Goal: Task Accomplishment & Management: Use online tool/utility

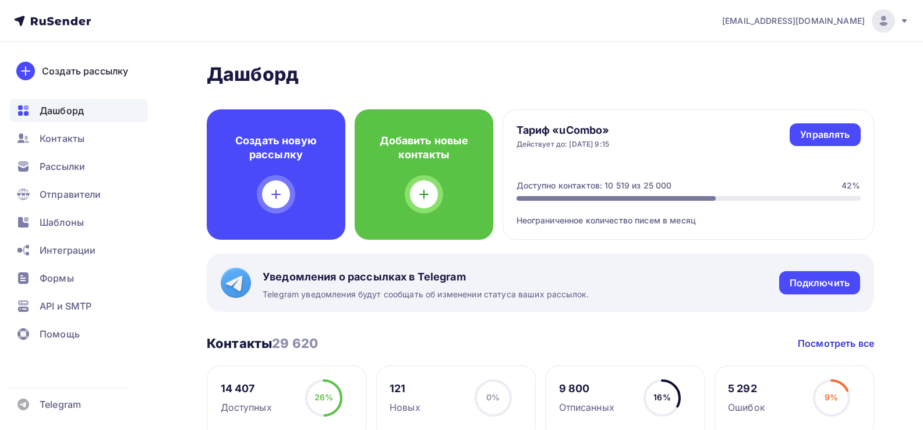
click at [59, 228] on span "Шаблоны" at bounding box center [62, 222] width 44 height 14
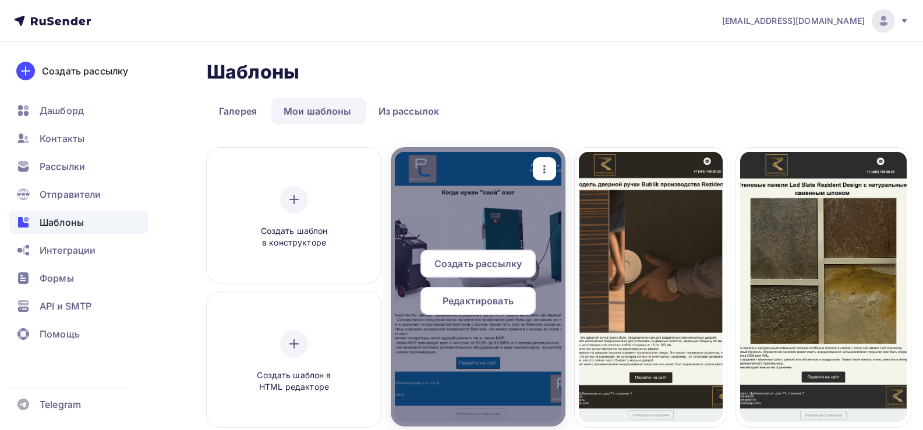
click at [476, 300] on span "Редактировать" at bounding box center [477, 301] width 71 height 14
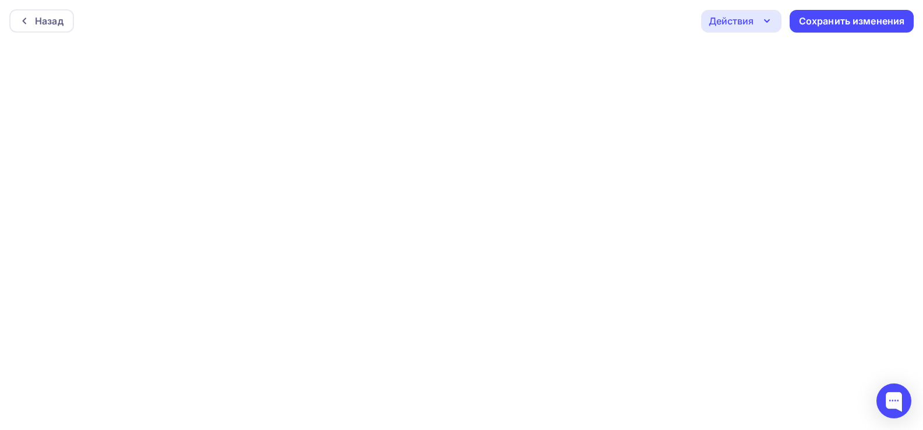
click at [746, 20] on div "Действия" at bounding box center [730, 21] width 45 height 14
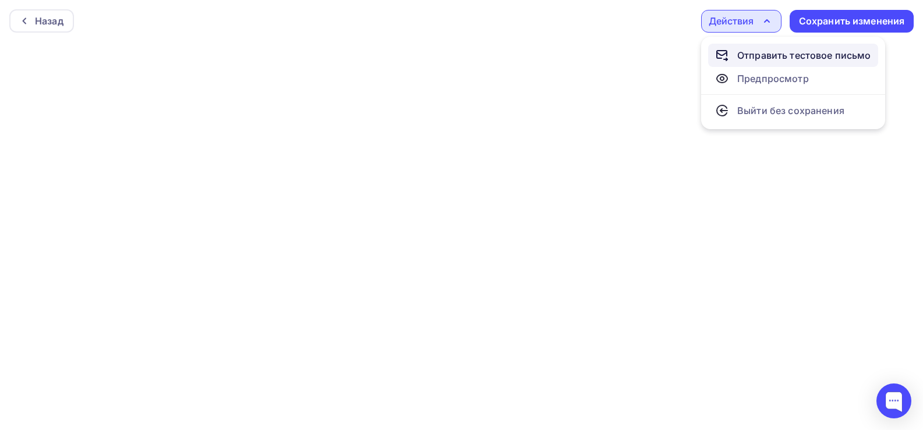
click at [753, 52] on div "Отправить тестовое письмо" at bounding box center [804, 55] width 134 height 14
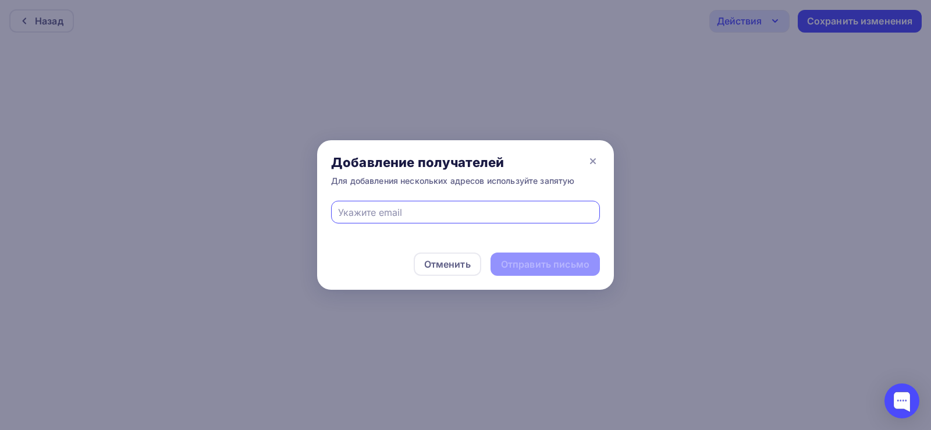
click at [453, 208] on input "text" at bounding box center [466, 212] width 256 height 14
type input "[EMAIL_ADDRESS][DOMAIN_NAME]"
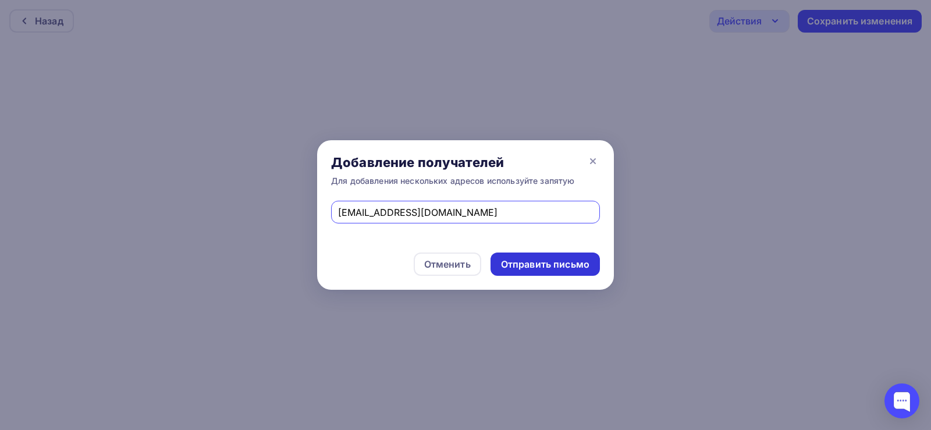
click at [538, 265] on div "Отправить письмо" at bounding box center [545, 264] width 88 height 13
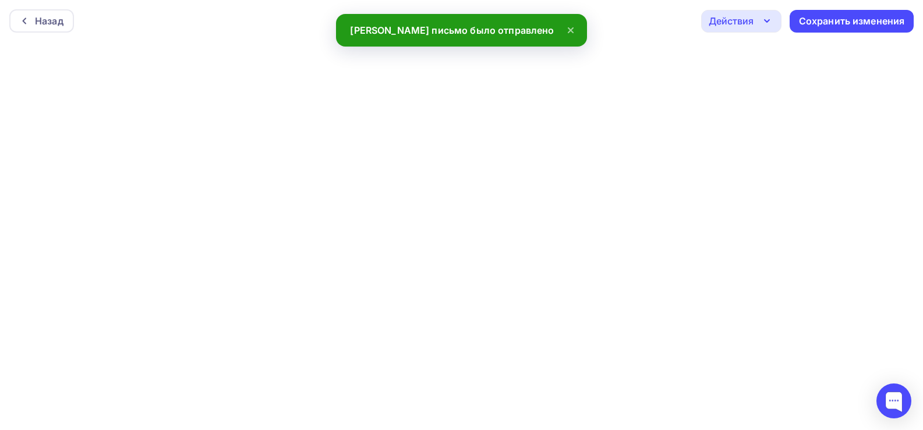
click at [746, 17] on div "Действия" at bounding box center [730, 21] width 45 height 14
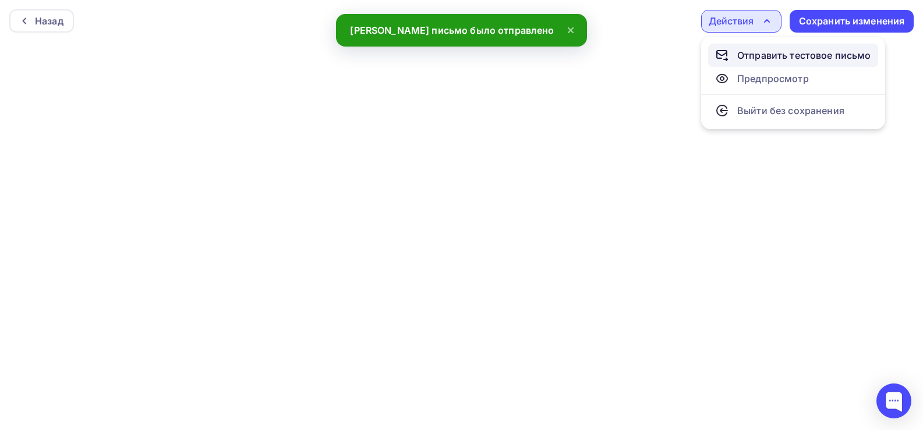
click at [757, 51] on div "Отправить тестовое письмо" at bounding box center [804, 55] width 134 height 14
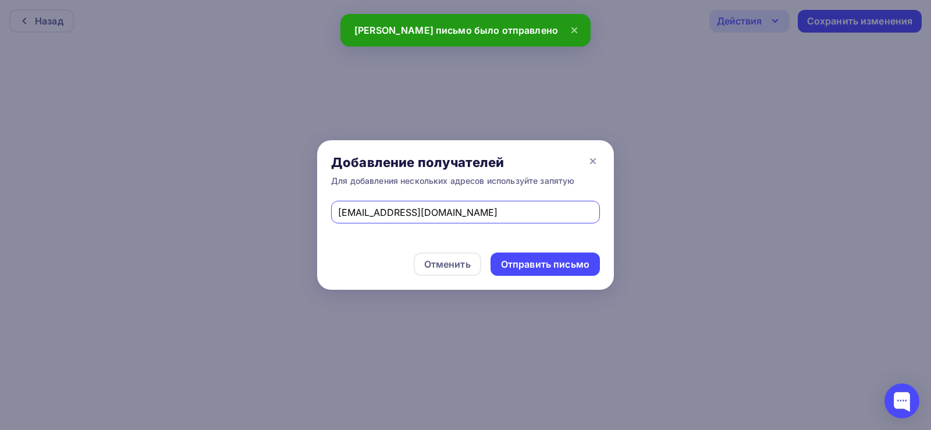
drag, startPoint x: 473, startPoint y: 214, endPoint x: 296, endPoint y: 216, distance: 177.0
click at [296, 216] on div "Добавление получателей Для добавления нескольких адресов используйте запятую [E…" at bounding box center [465, 215] width 931 height 430
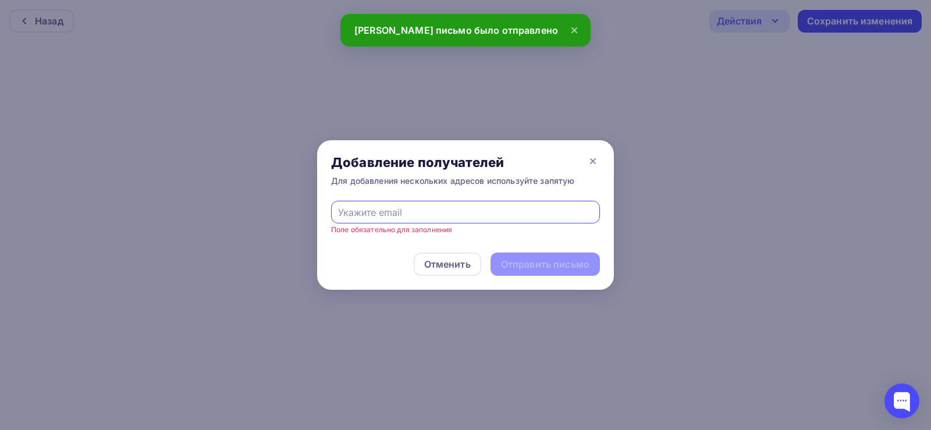
click at [375, 205] on input "text" at bounding box center [466, 212] width 256 height 14
type input "[EMAIL_ADDRESS][DOMAIN_NAME]"
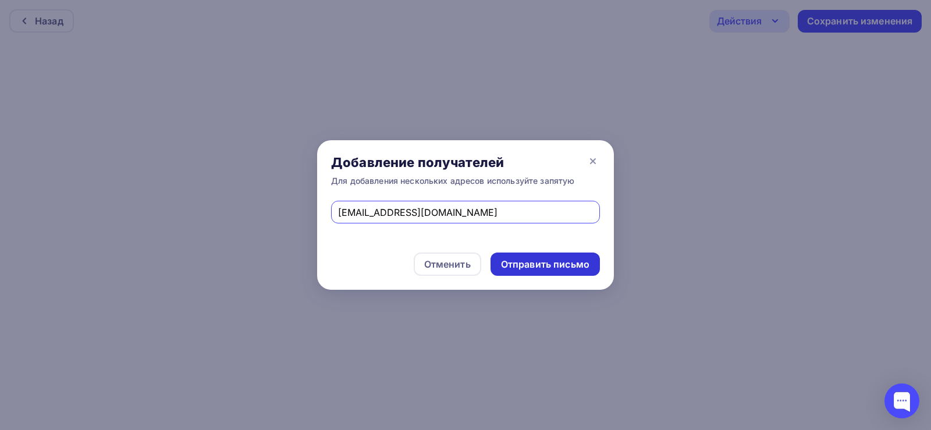
click at [521, 266] on div "Отправить письмо" at bounding box center [545, 264] width 88 height 13
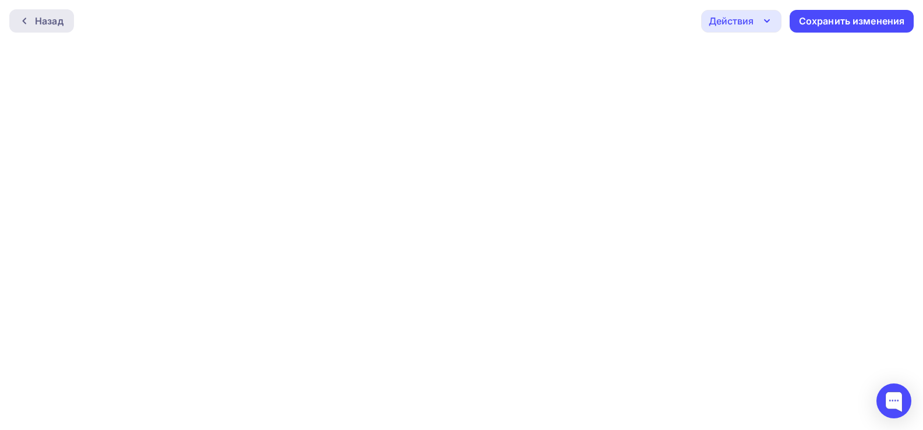
click at [44, 17] on div "Назад" at bounding box center [49, 21] width 29 height 14
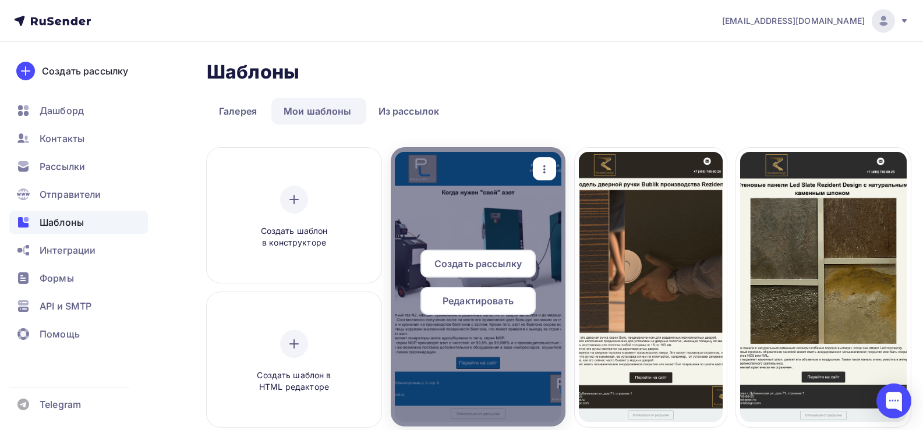
click at [503, 257] on span "Создать рассылку" at bounding box center [477, 264] width 87 height 14
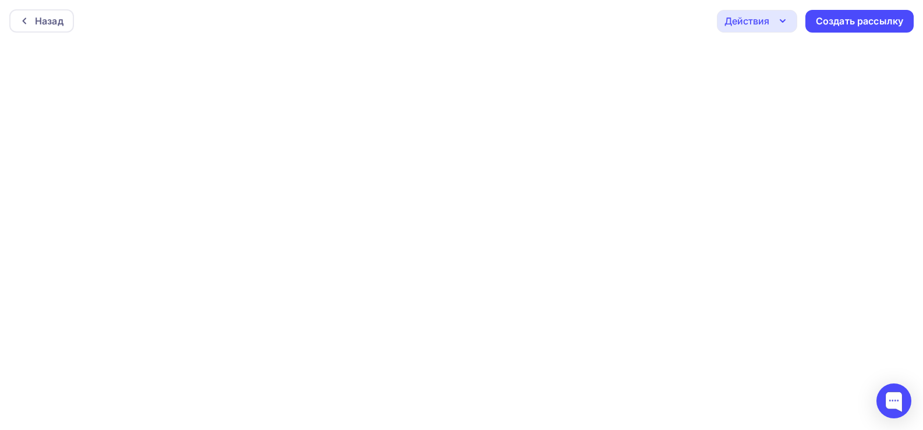
scroll to position [3, 0]
click at [843, 14] on div "Создать рассылку" at bounding box center [858, 18] width 87 height 13
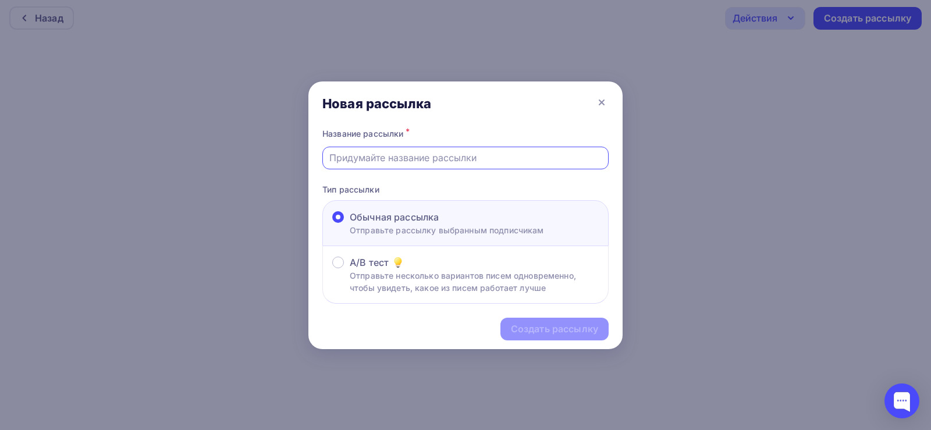
click at [417, 158] on input "text" at bounding box center [465, 158] width 273 height 14
type input "Генераторы азота"
click at [534, 335] on div "Создать рассылку" at bounding box center [554, 328] width 87 height 13
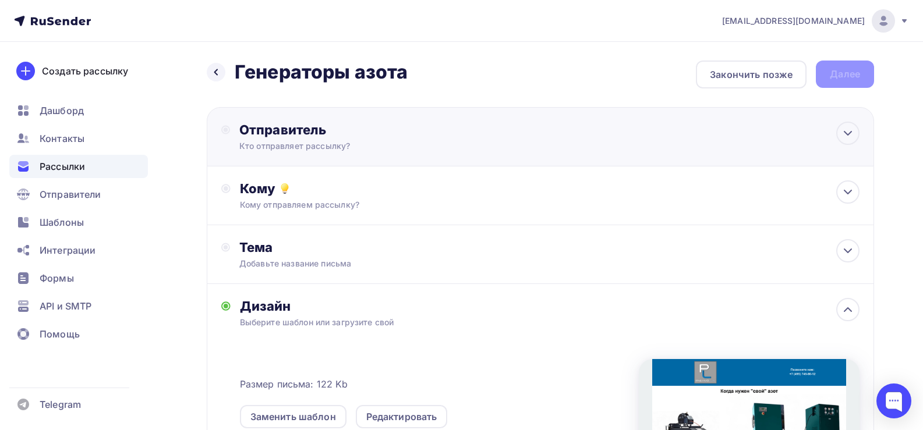
click at [329, 141] on div "Кто отправляет рассылку?" at bounding box center [352, 146] width 227 height 12
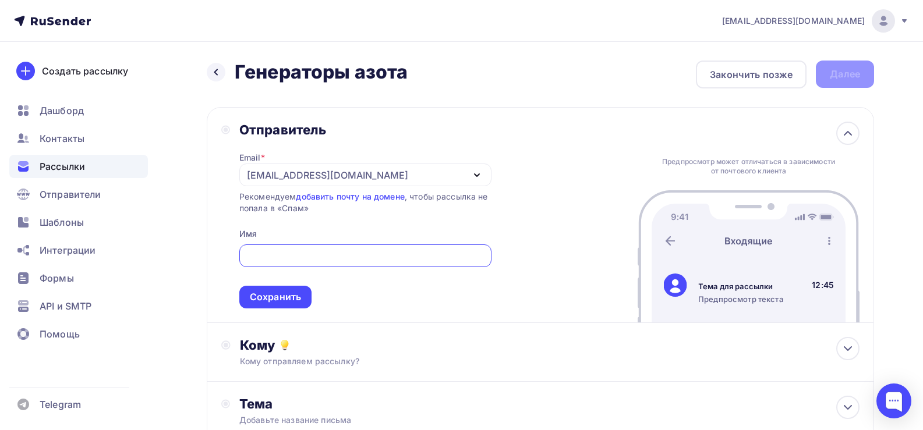
click at [338, 176] on div "[EMAIL_ADDRESS][DOMAIN_NAME]" at bounding box center [327, 175] width 161 height 14
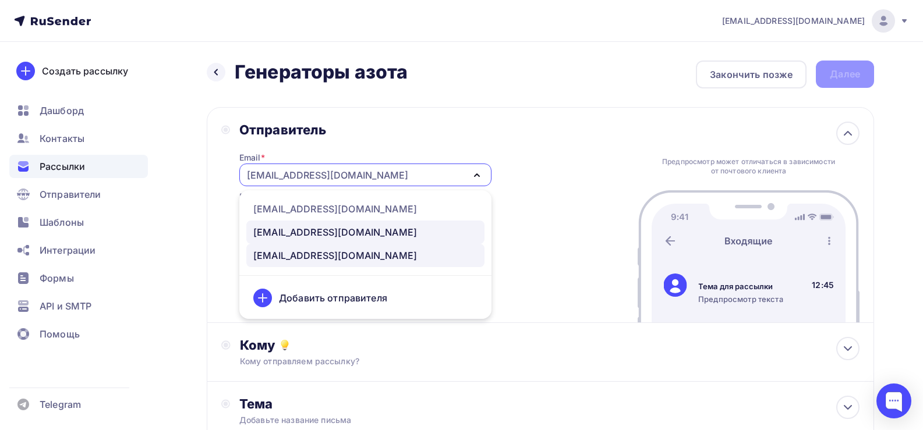
click at [312, 235] on div "[EMAIL_ADDRESS][DOMAIN_NAME]" at bounding box center [335, 232] width 164 height 14
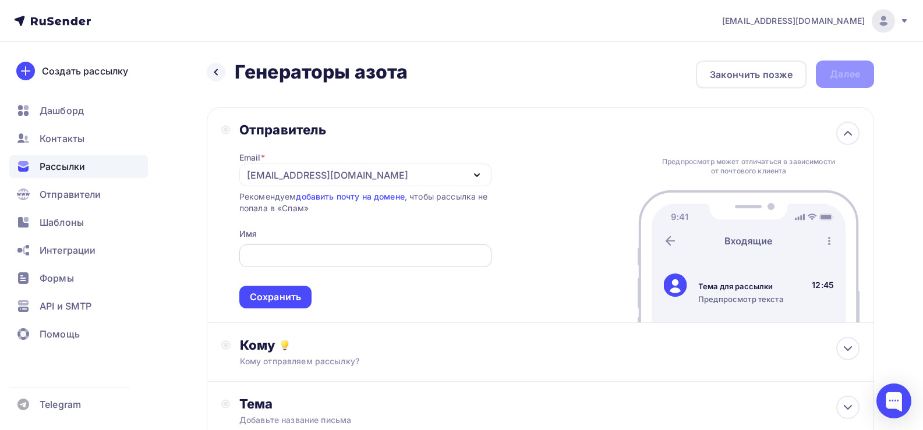
click at [299, 263] on div at bounding box center [365, 255] width 252 height 23
click at [274, 254] on input "text" at bounding box center [365, 256] width 239 height 14
type input "Pnevmolux"
click at [272, 303] on div "Сохранить" at bounding box center [275, 296] width 51 height 13
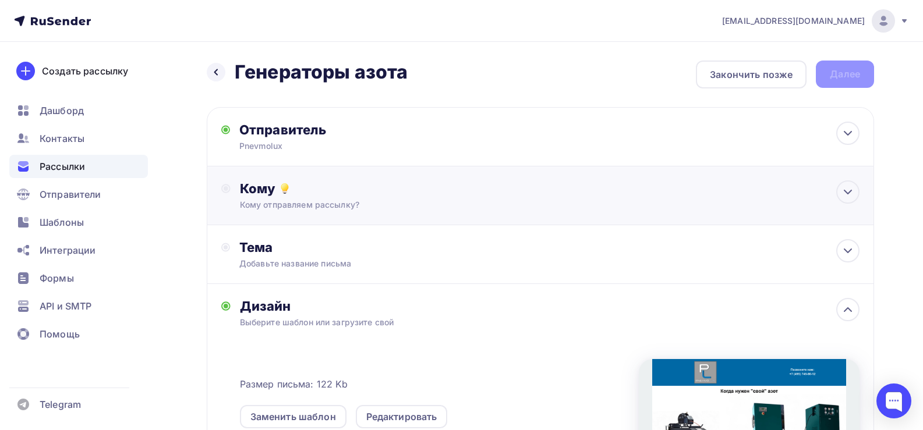
click at [276, 204] on div "Кому отправляем рассылку?" at bounding box center [519, 205] width 558 height 12
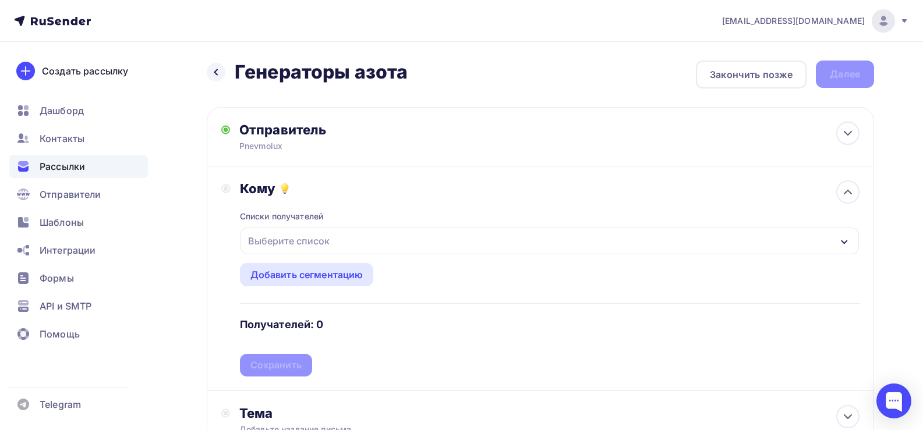
click at [278, 240] on div "Выберите список" at bounding box center [288, 240] width 91 height 21
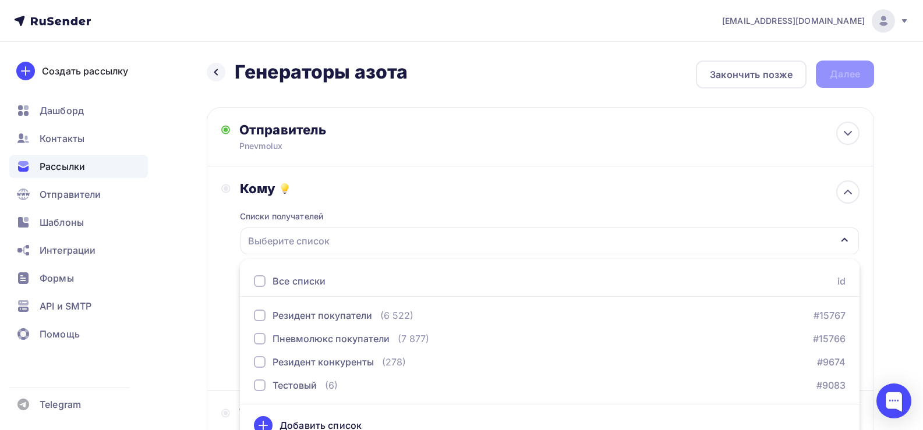
scroll to position [16, 0]
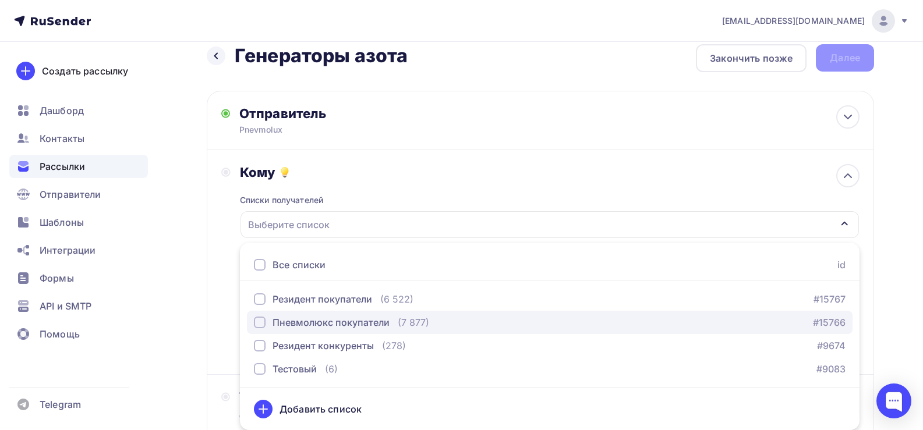
click at [314, 323] on div "Пневмолюкс покупатели" at bounding box center [330, 322] width 117 height 14
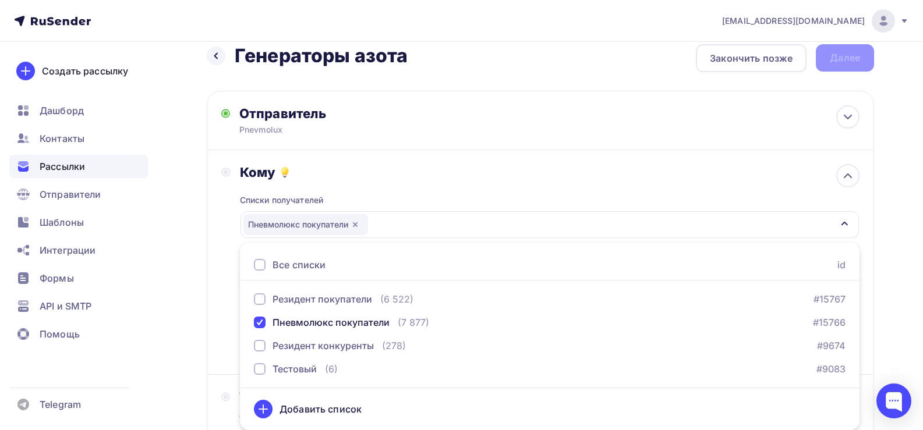
click at [430, 174] on div "Кому" at bounding box center [549, 172] width 619 height 16
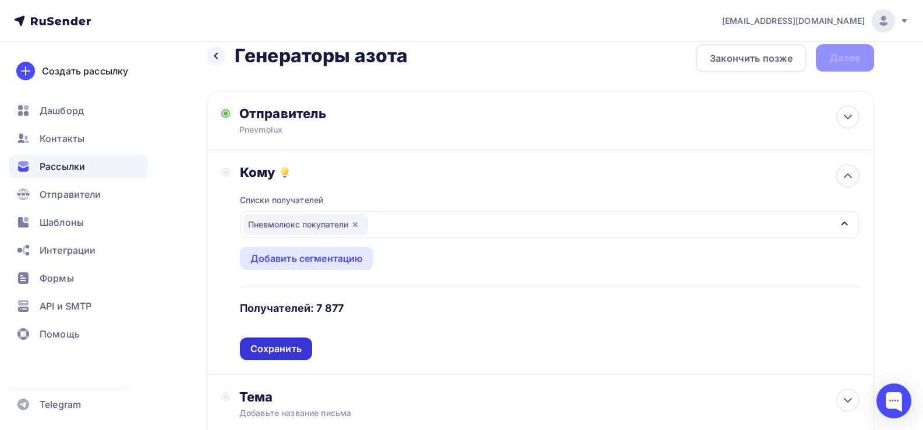
click at [288, 350] on div "Сохранить" at bounding box center [275, 348] width 51 height 13
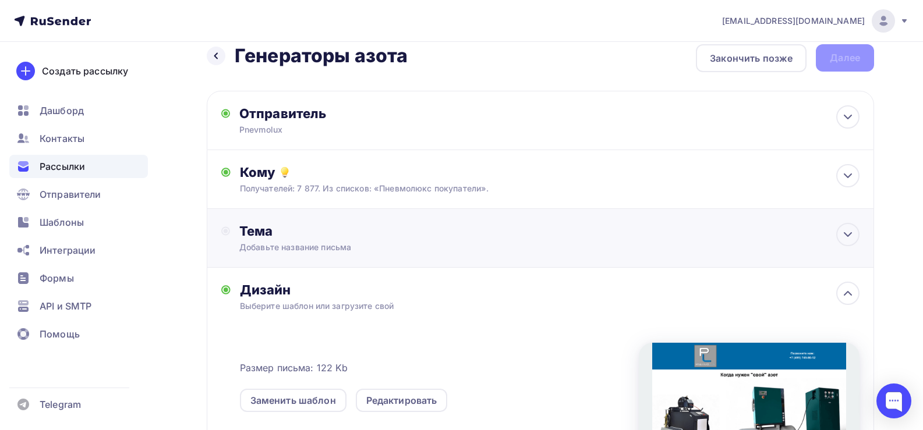
click at [289, 247] on div "Добавьте название письма" at bounding box center [342, 248] width 207 height 12
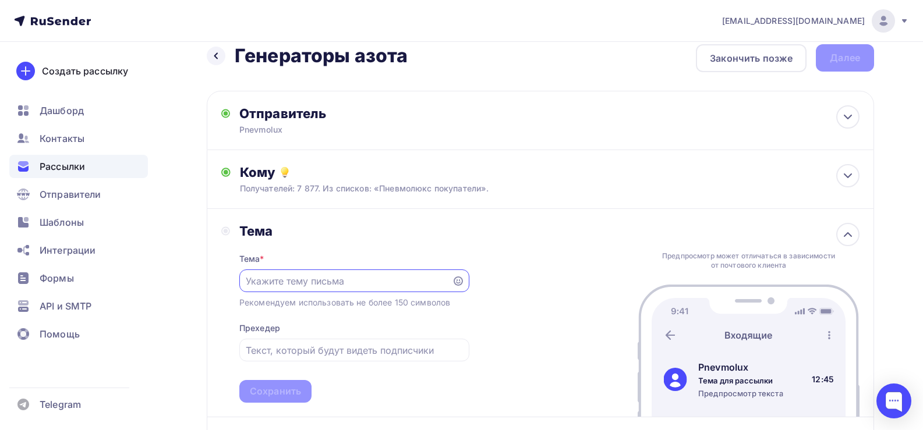
scroll to position [0, 0]
type input "U"
type input "Генераторы азота"
click at [266, 349] on input "text" at bounding box center [354, 350] width 217 height 14
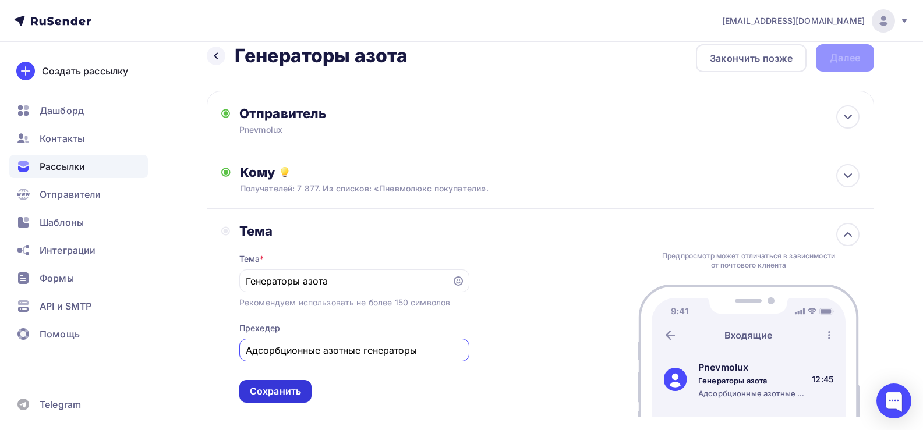
type input "Адсорбционные азотные генераторы"
click at [281, 392] on div "Сохранить" at bounding box center [275, 391] width 51 height 13
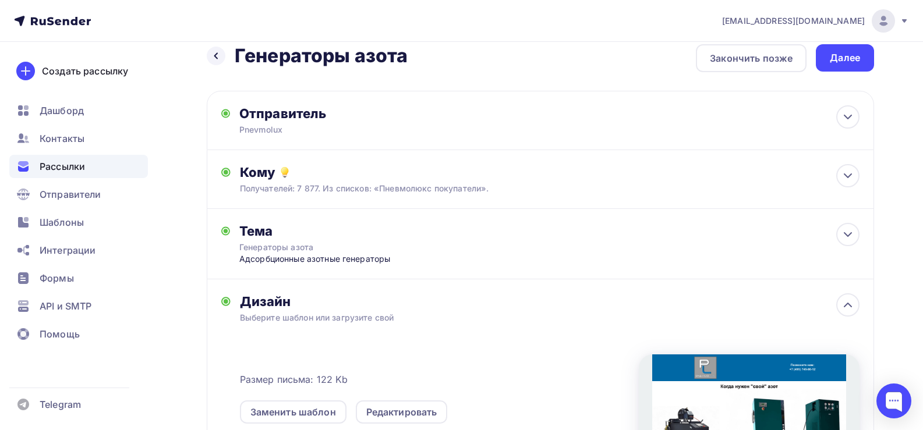
click at [860, 51] on div "Далее" at bounding box center [844, 57] width 58 height 27
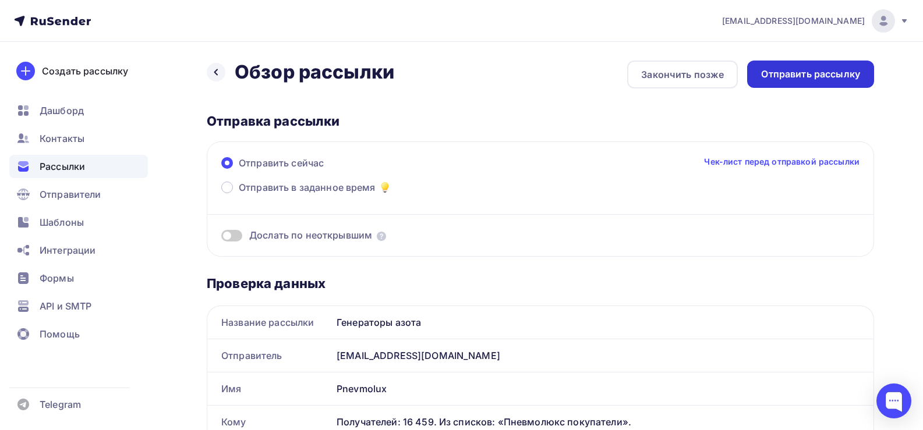
click at [834, 79] on div "Отправить рассылку" at bounding box center [810, 74] width 99 height 13
